Goal: Transaction & Acquisition: Purchase product/service

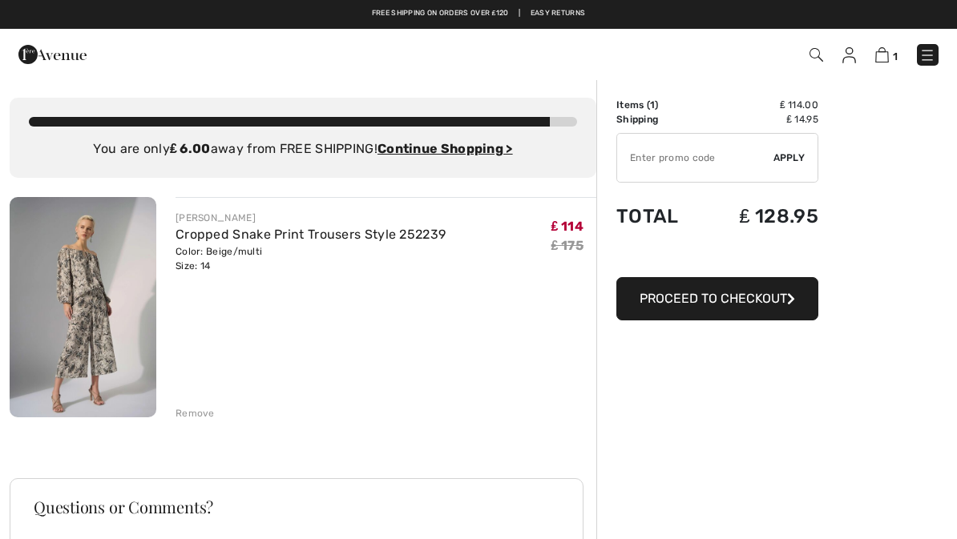
click at [118, 339] on img at bounding box center [83, 307] width 147 height 220
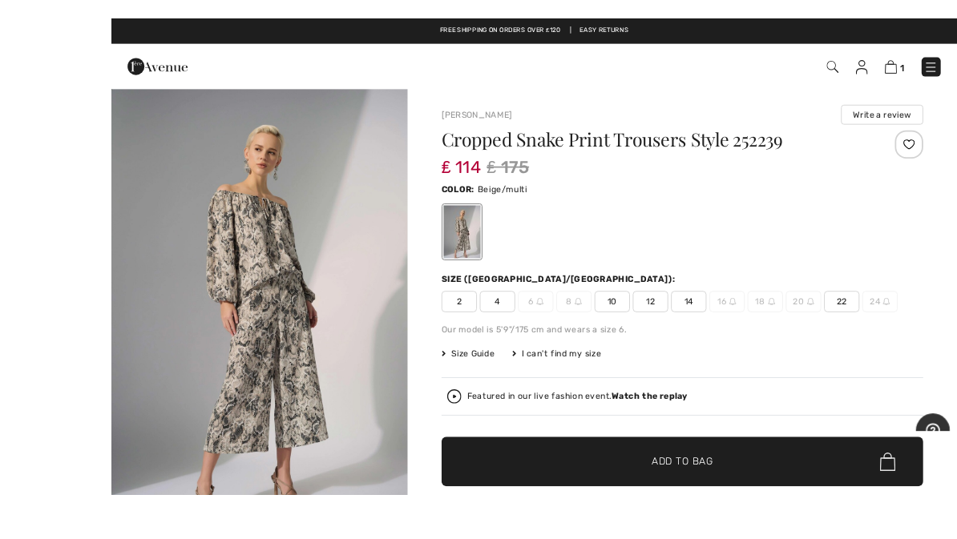
scroll to position [51, 0]
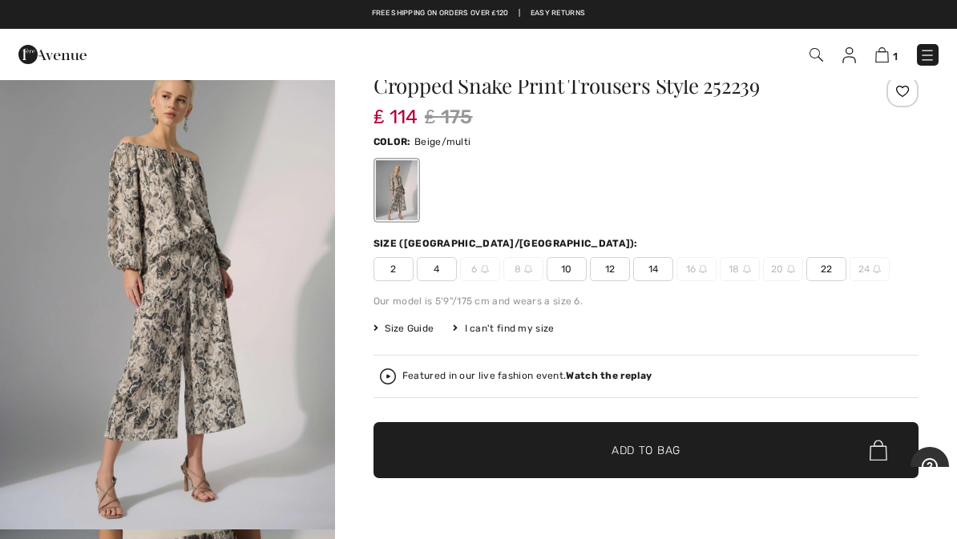
click at [877, 57] on img at bounding box center [882, 54] width 14 height 15
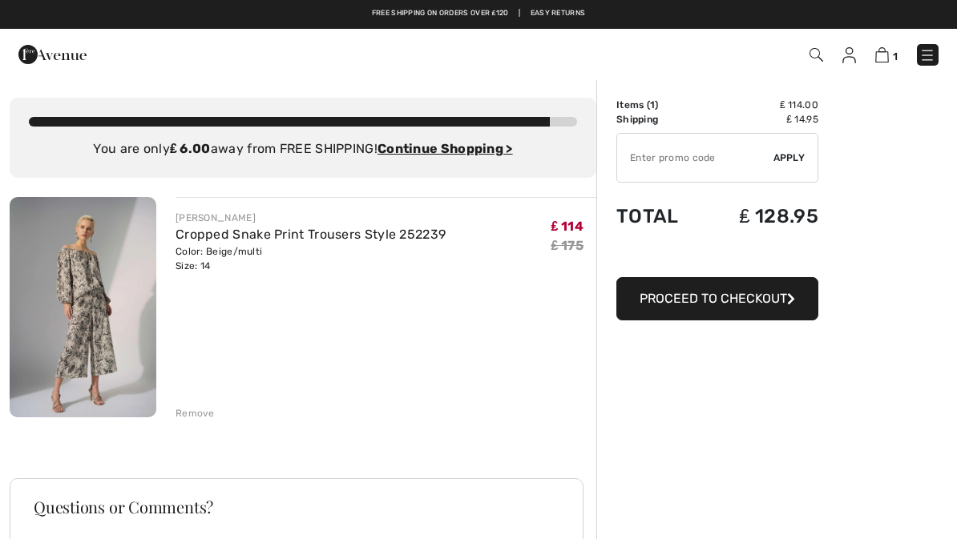
click at [843, 59] on img at bounding box center [849, 55] width 14 height 16
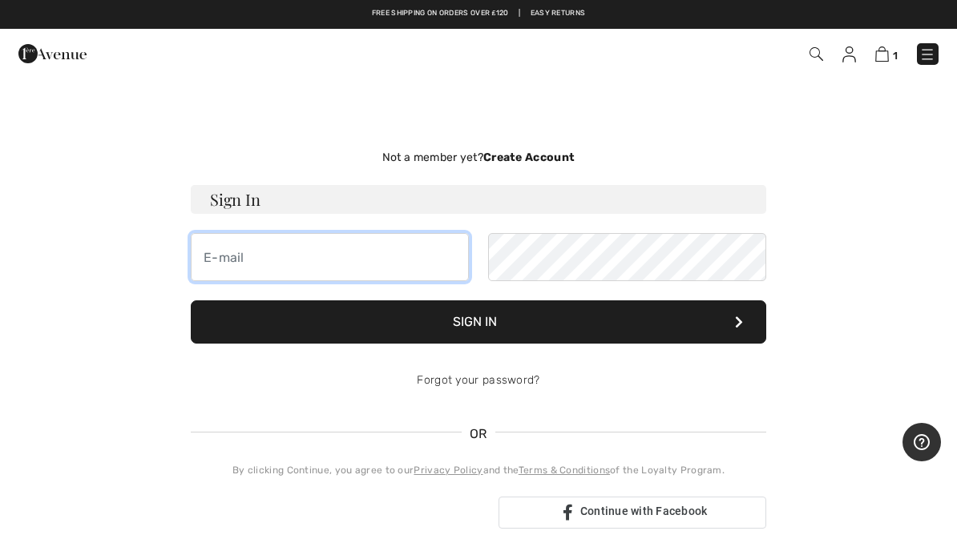
click at [306, 262] on input "email" at bounding box center [330, 257] width 278 height 48
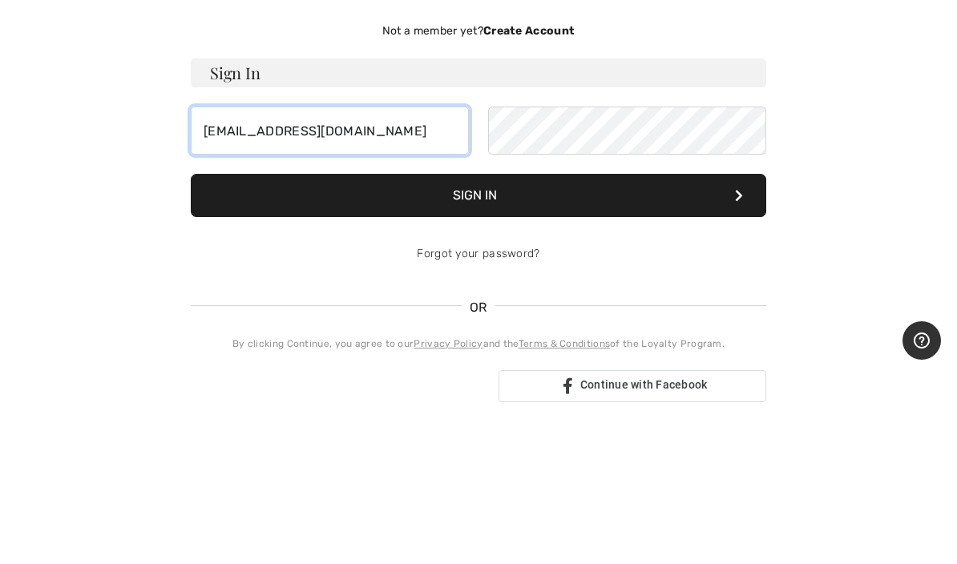
type input "dancingmgt@gmail.com"
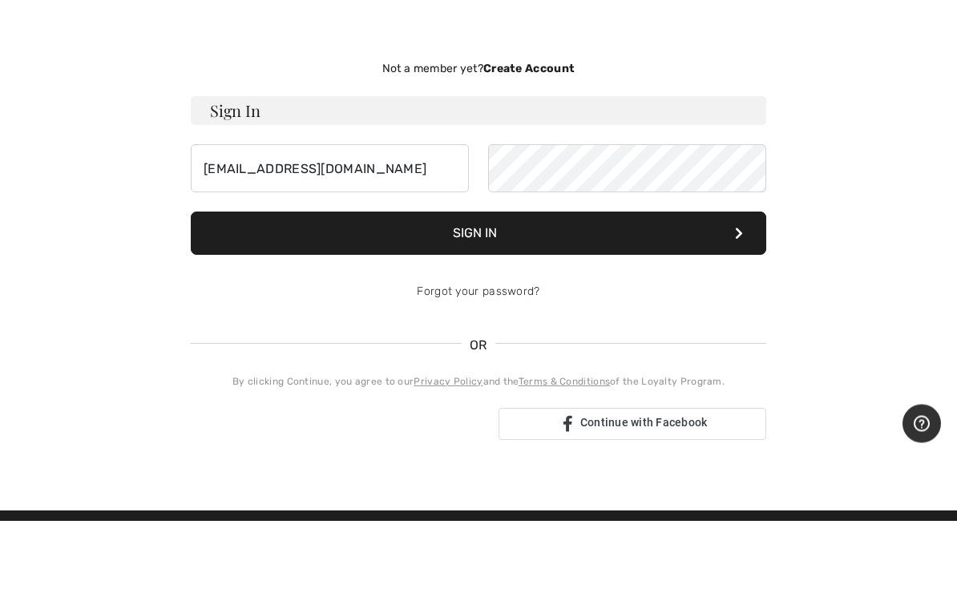
click at [711, 300] on button "Sign In" at bounding box center [478, 321] width 575 height 43
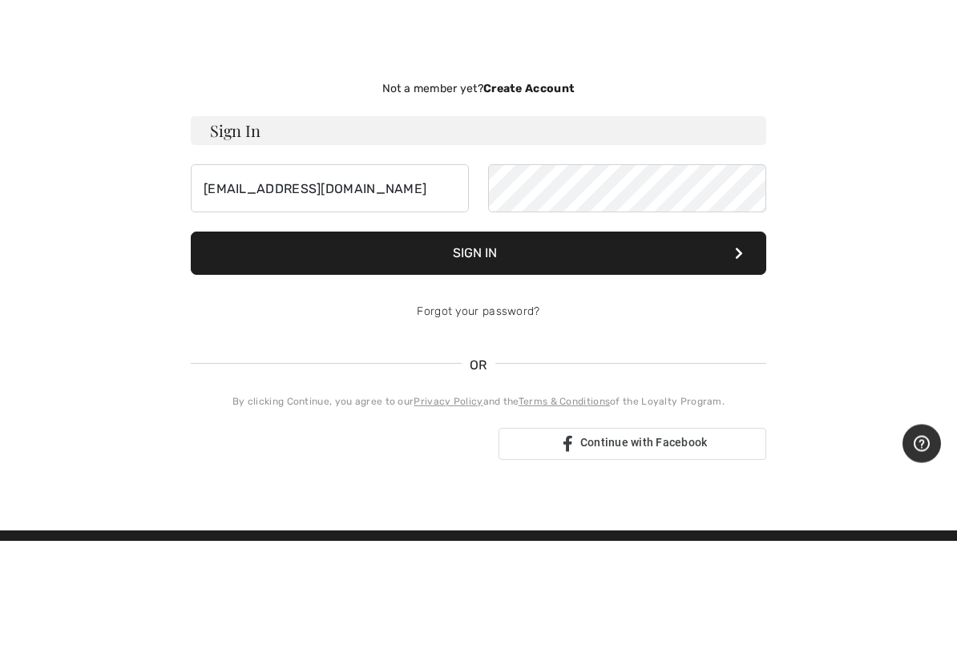
scroll to position [89, 0]
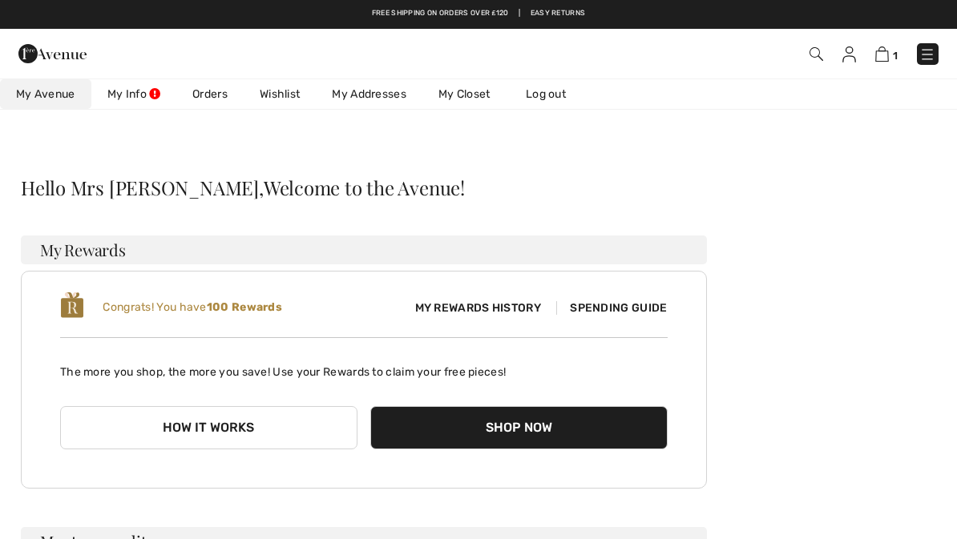
click at [142, 94] on link "My Info" at bounding box center [133, 94] width 85 height 30
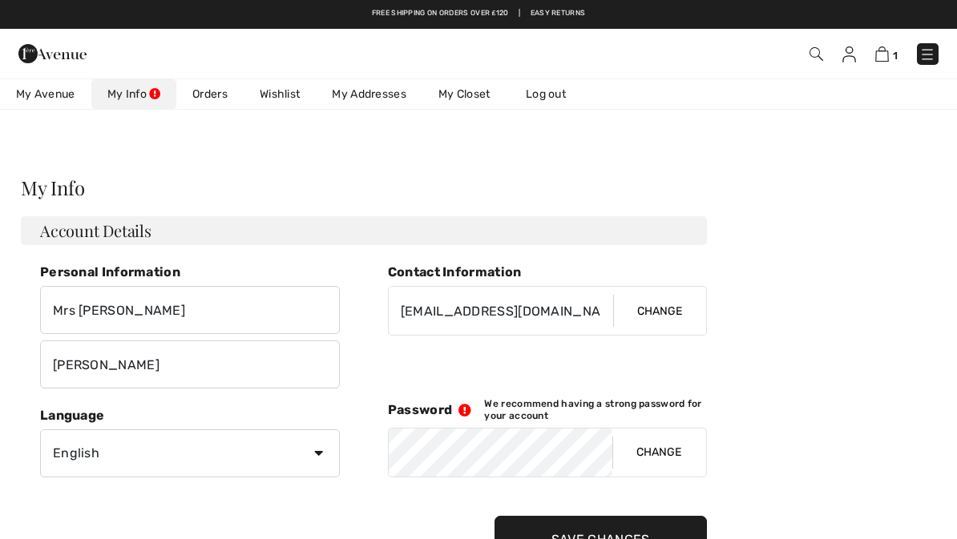
click at [667, 457] on button "Change" at bounding box center [658, 453] width 93 height 48
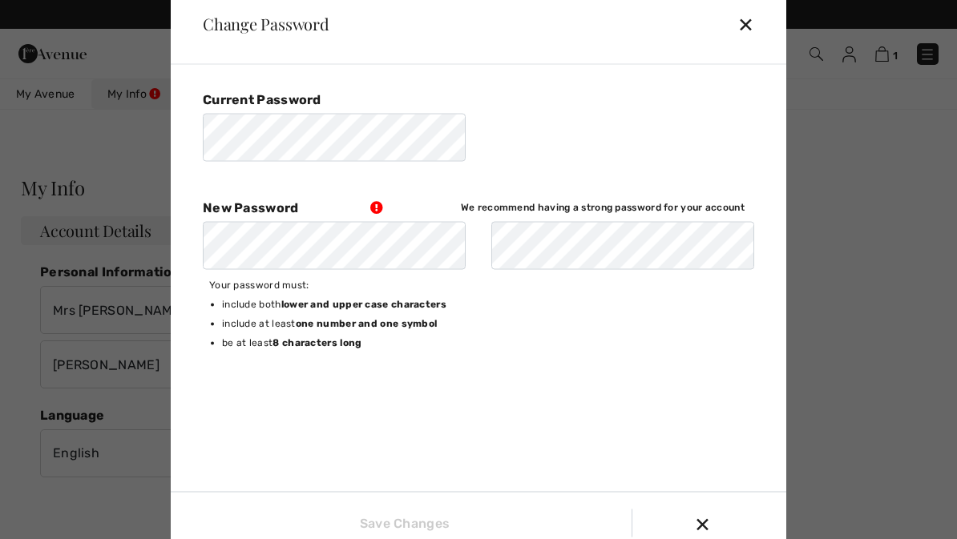
click at [756, 27] on div "✕" at bounding box center [752, 24] width 30 height 34
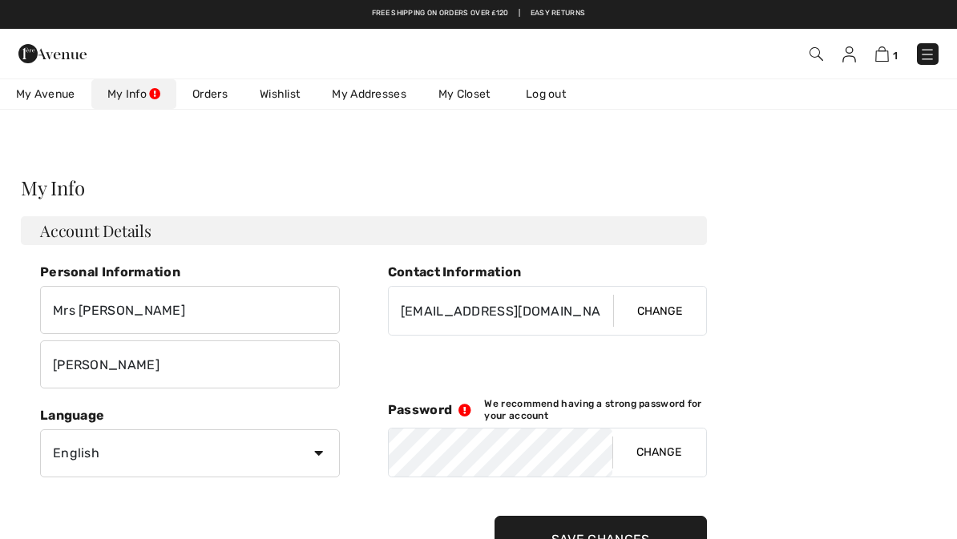
click at [886, 54] on img at bounding box center [882, 53] width 14 height 15
click at [881, 58] on img at bounding box center [882, 53] width 14 height 15
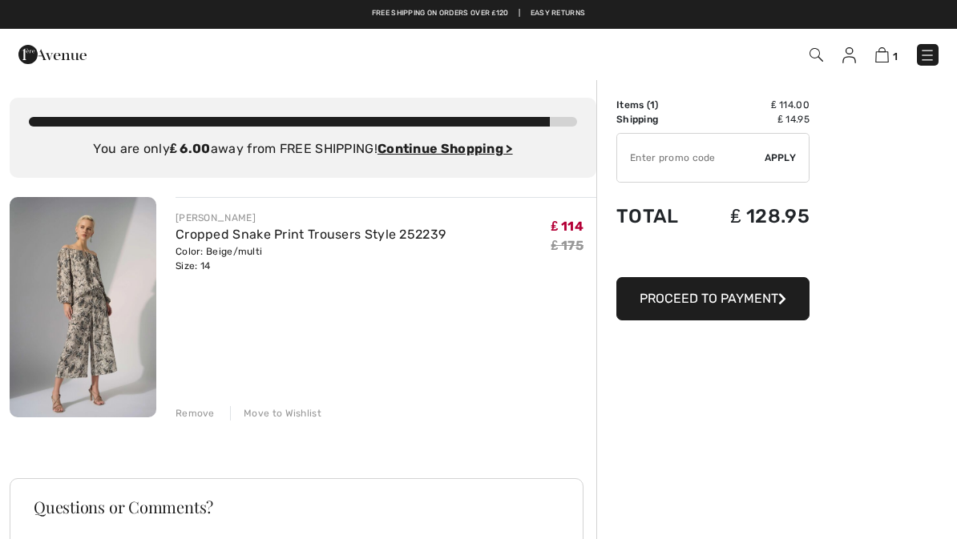
click at [739, 302] on span "Proceed to Payment" at bounding box center [708, 298] width 139 height 15
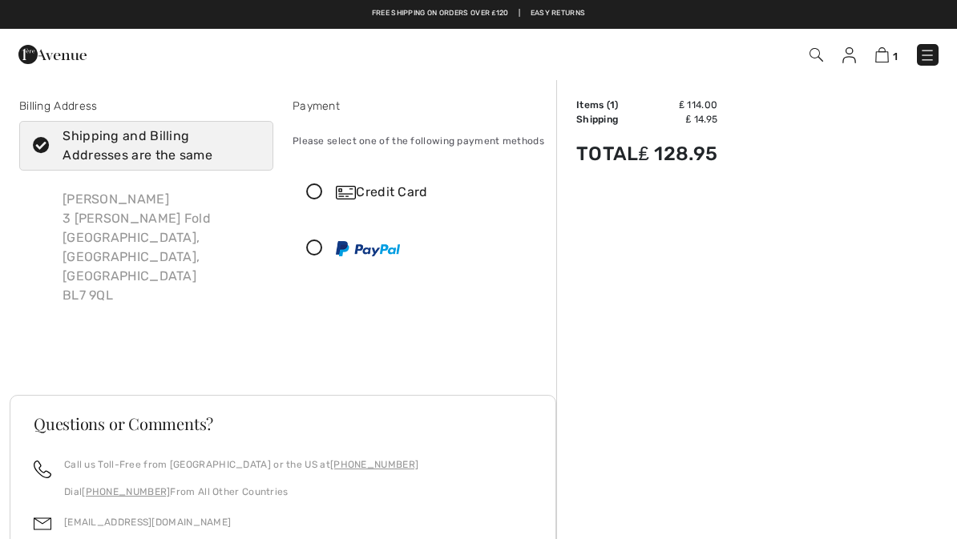
click at [320, 252] on icon at bounding box center [314, 248] width 42 height 17
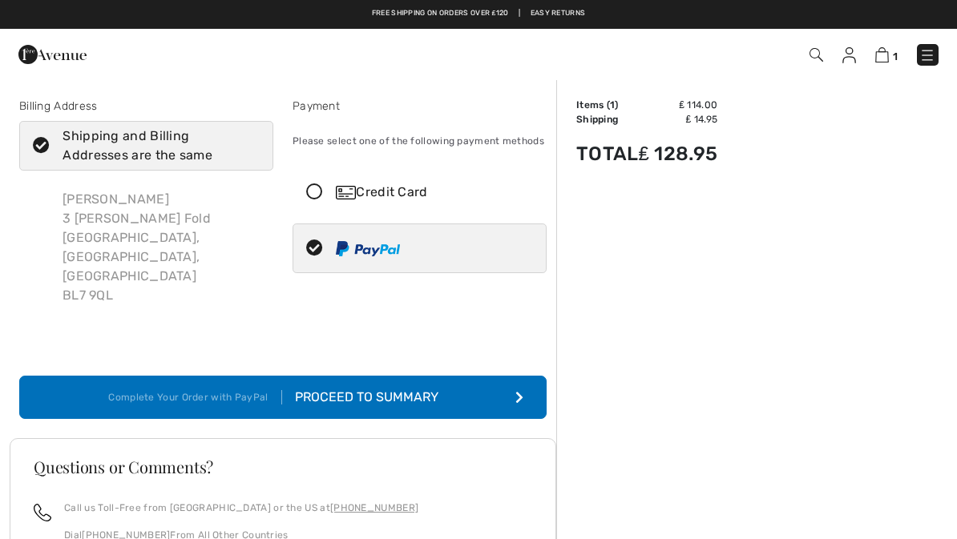
click at [483, 376] on button "Complete Your Order with PayPal Proceed to Summary" at bounding box center [282, 397] width 527 height 43
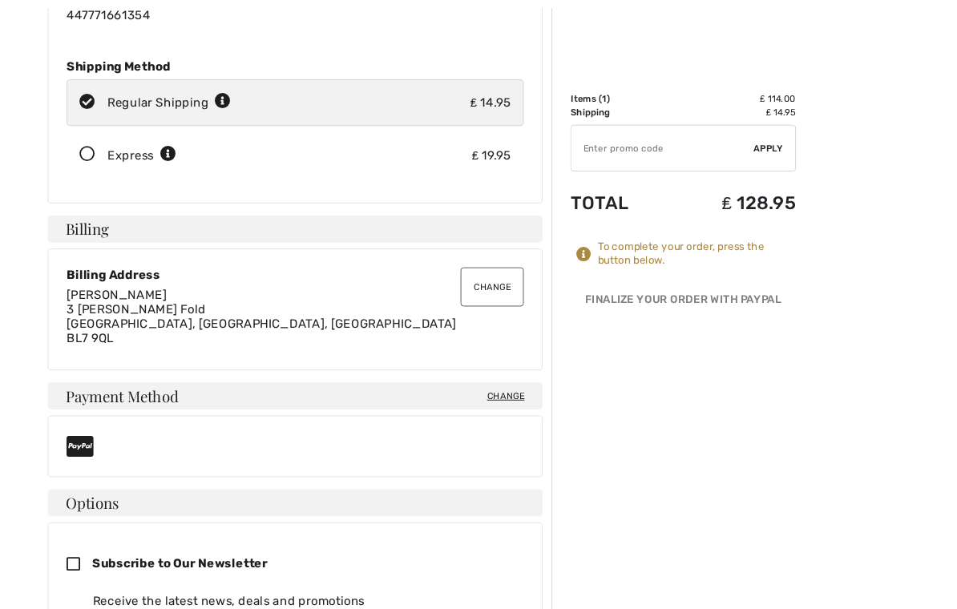
scroll to position [251, 0]
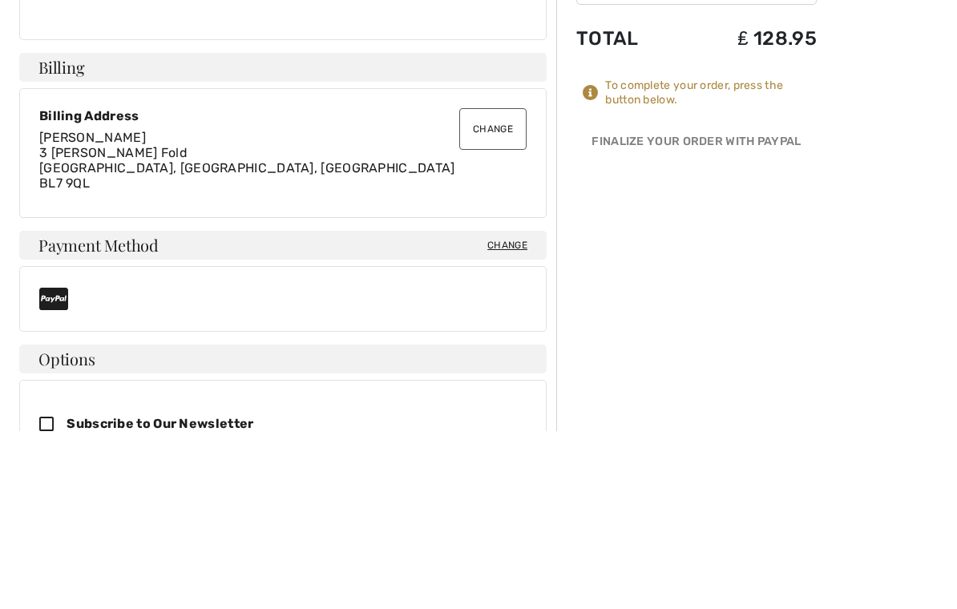
type input "[EMAIL_ADDRESS][DOMAIN_NAME]"
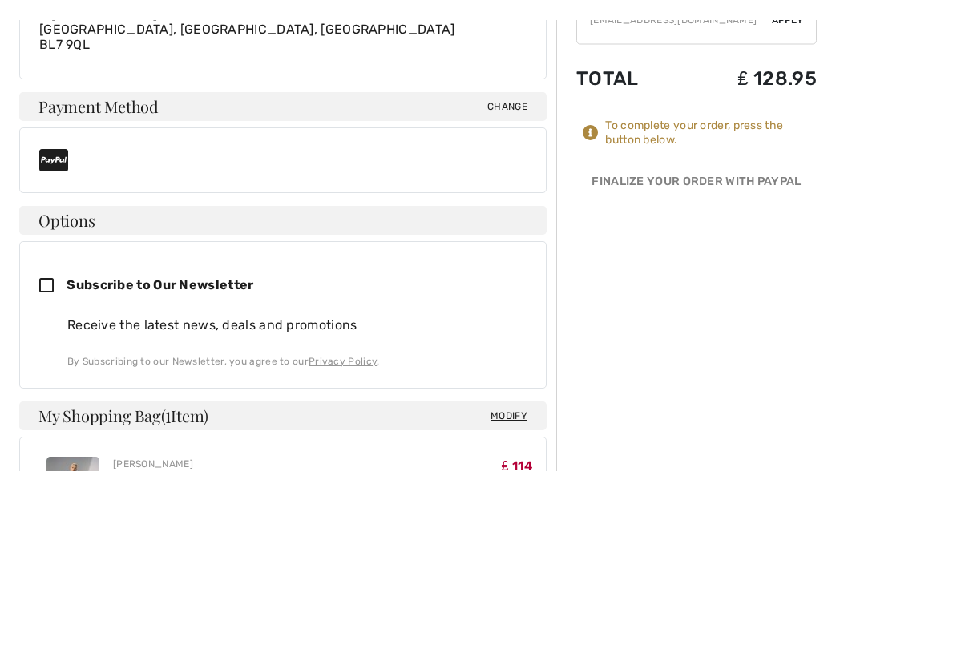
scroll to position [587, 0]
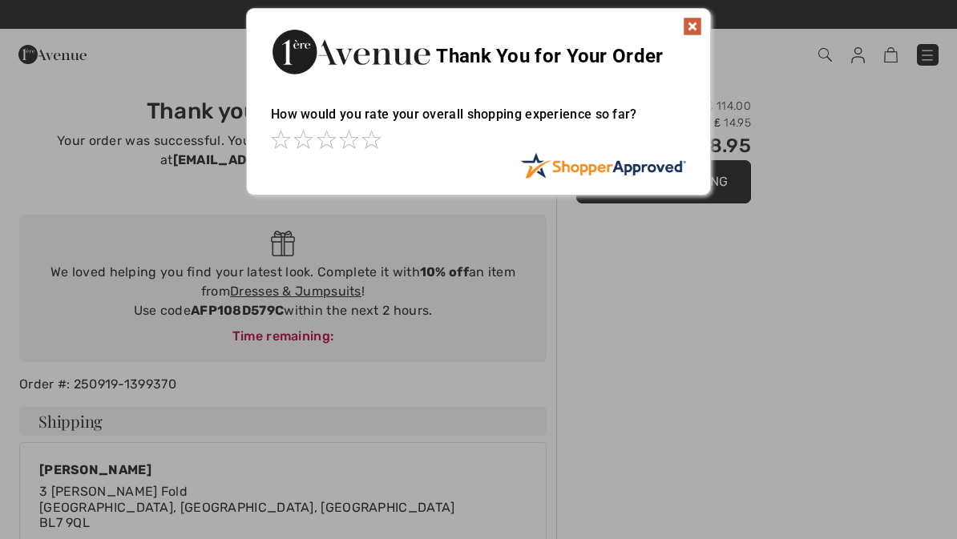
click at [692, 24] on img at bounding box center [692, 26] width 19 height 19
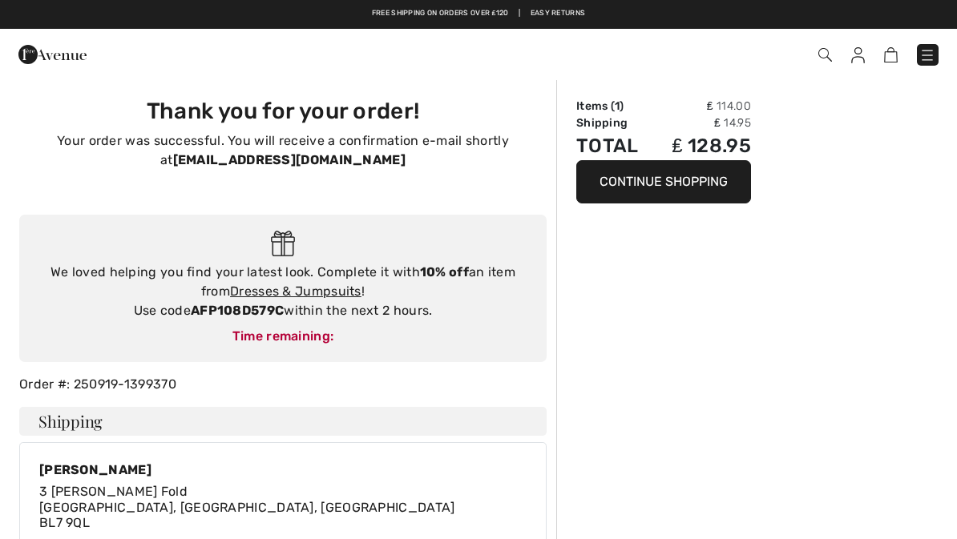
click at [690, 182] on button "Continue Shopping" at bounding box center [663, 181] width 175 height 43
